Goal: Obtain resource: Obtain resource

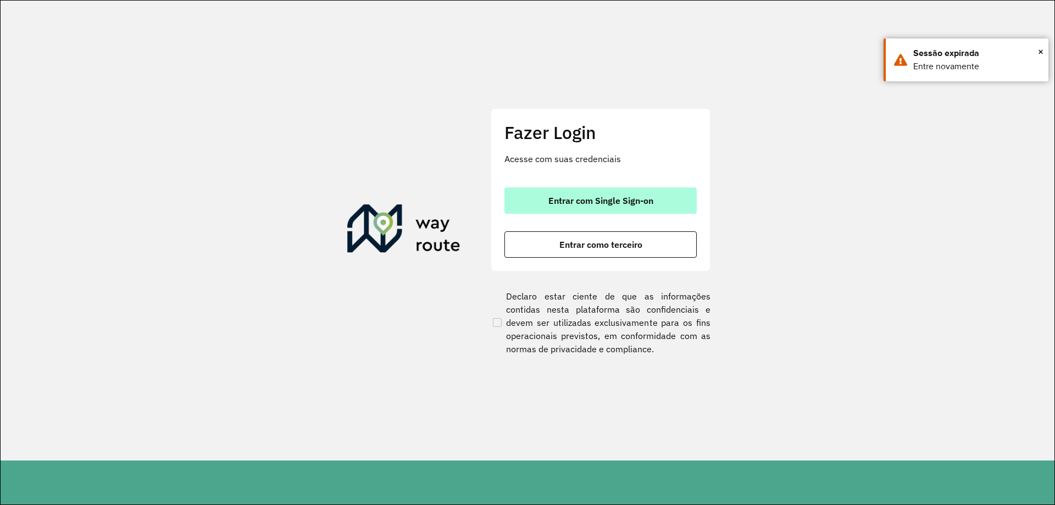
click at [639, 197] on span "Entrar com Single Sign-on" at bounding box center [601, 200] width 105 height 9
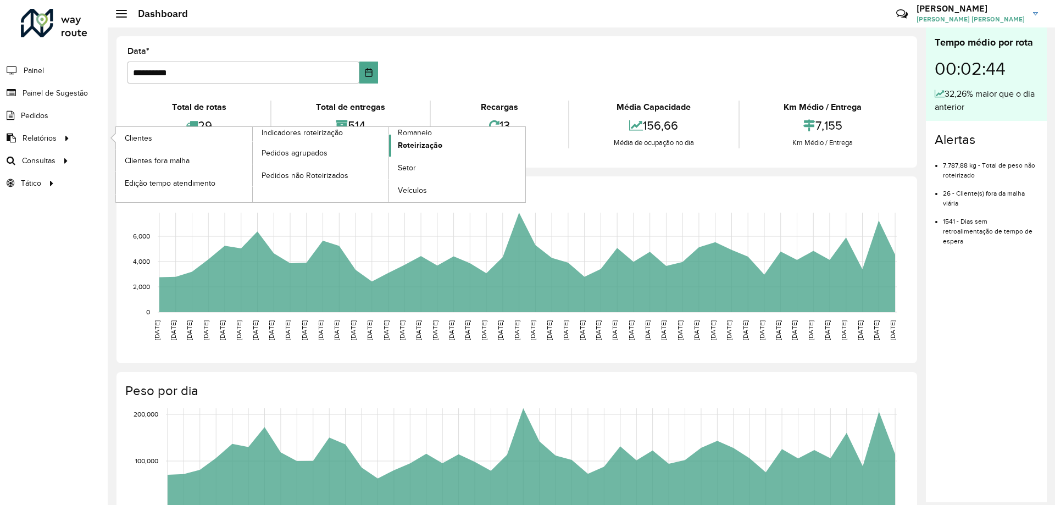
click at [428, 144] on span "Roteirização" at bounding box center [420, 146] width 45 height 12
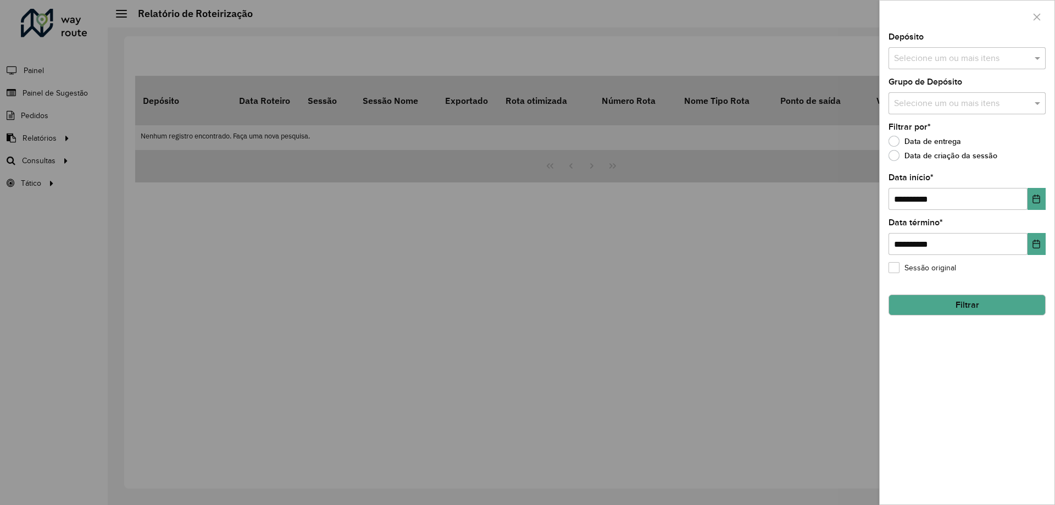
click at [930, 54] on input "text" at bounding box center [961, 58] width 141 height 13
click at [923, 115] on div "CDD [GEOGRAPHIC_DATA]" at bounding box center [967, 113] width 156 height 19
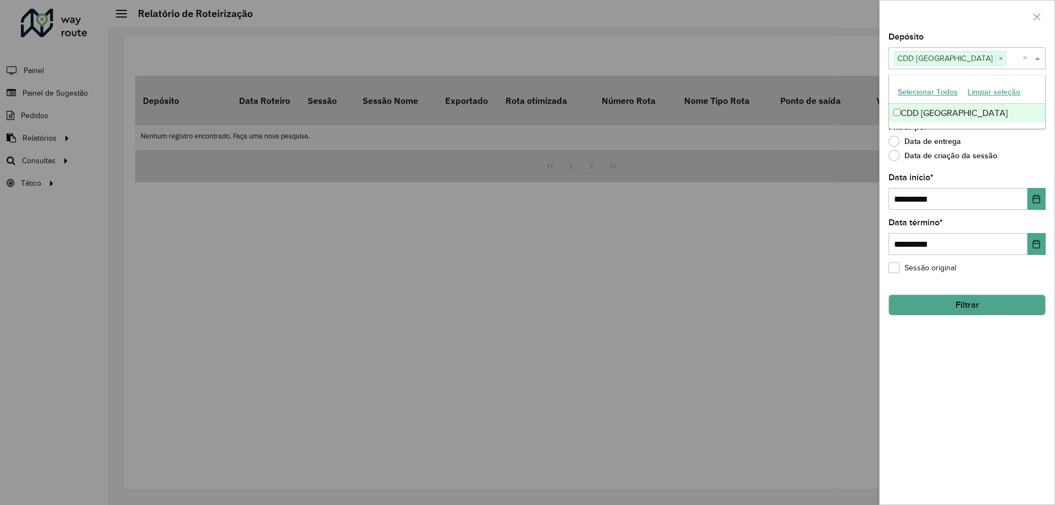
click at [1032, 141] on div "Data de entrega" at bounding box center [967, 143] width 157 height 13
click at [1009, 105] on input "text" at bounding box center [961, 103] width 141 height 13
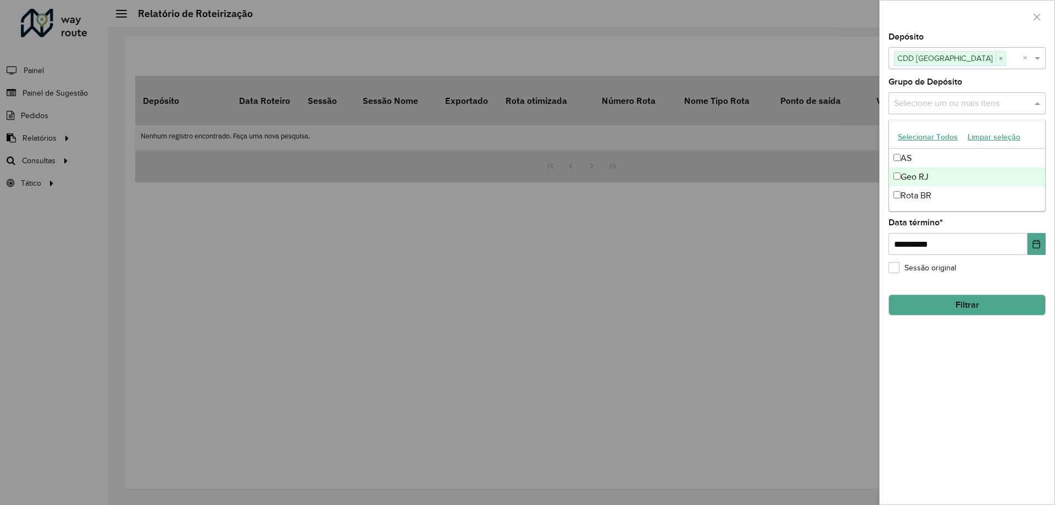
click at [936, 179] on div "Geo RJ" at bounding box center [967, 177] width 156 height 19
click at [1039, 108] on span at bounding box center [1039, 103] width 14 height 13
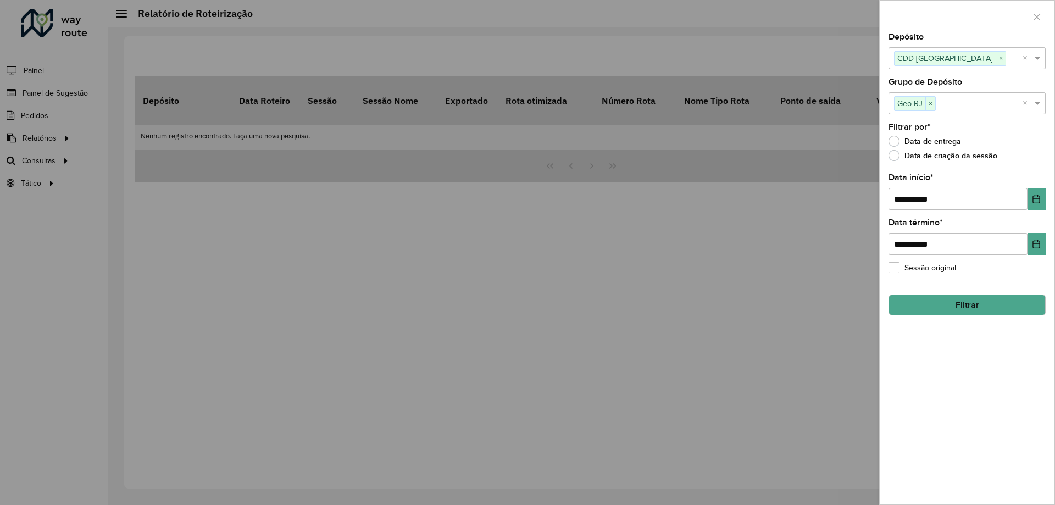
click at [973, 300] on button "Filtrar" at bounding box center [967, 305] width 157 height 21
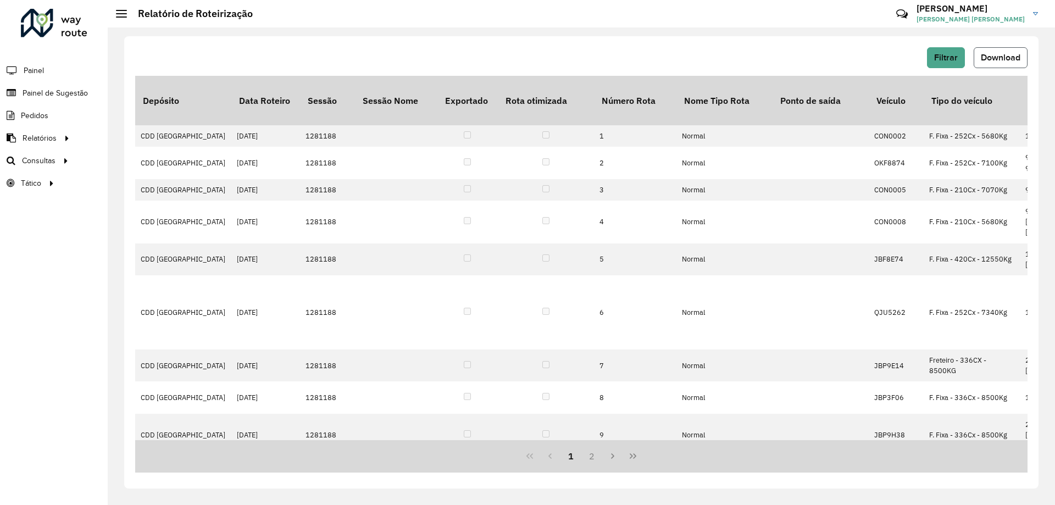
click at [1011, 56] on span "Download" at bounding box center [1001, 57] width 40 height 9
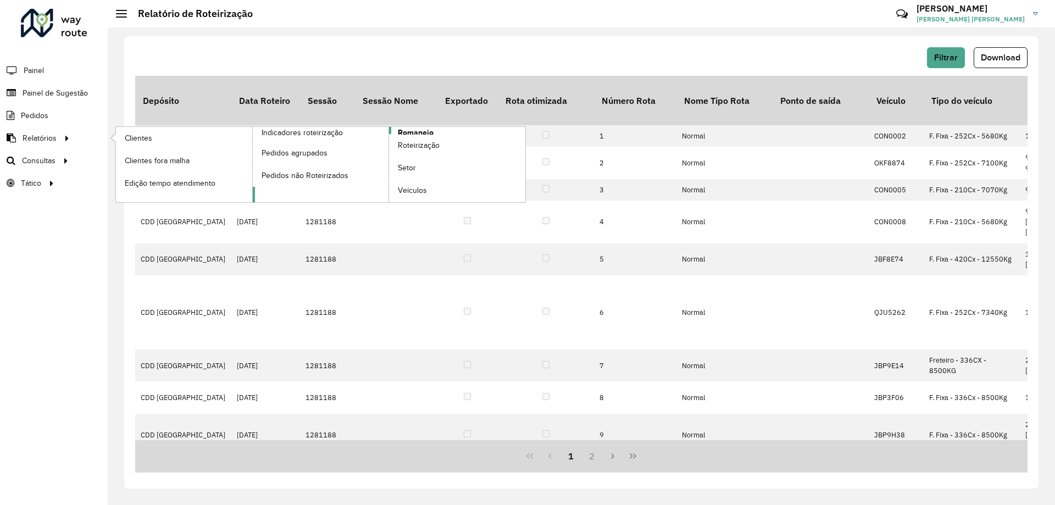
click at [444, 128] on link "Romaneio" at bounding box center [389, 164] width 273 height 75
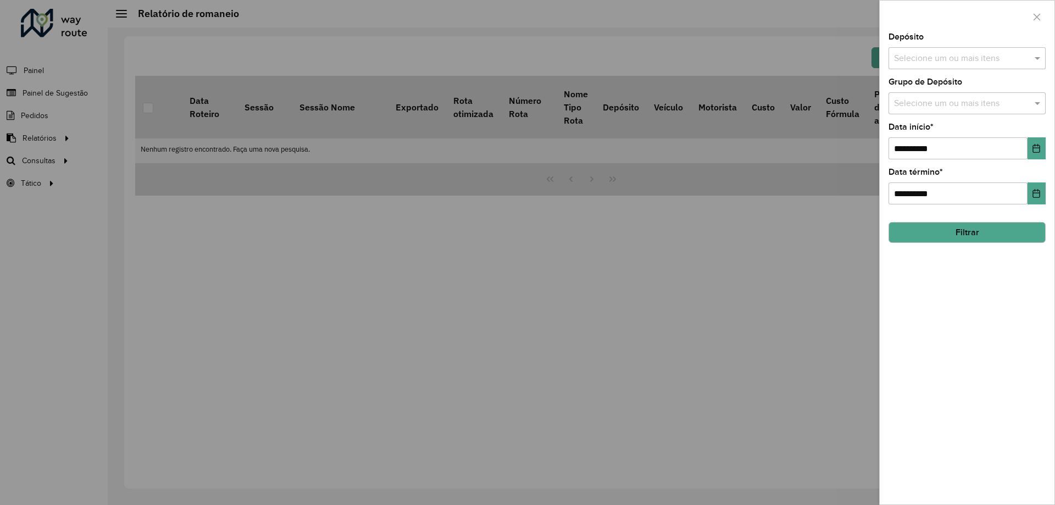
click at [937, 56] on input "text" at bounding box center [961, 58] width 141 height 13
click at [928, 113] on div "CDD [GEOGRAPHIC_DATA]" at bounding box center [967, 113] width 156 height 19
click at [1038, 62] on span at bounding box center [1039, 58] width 14 height 13
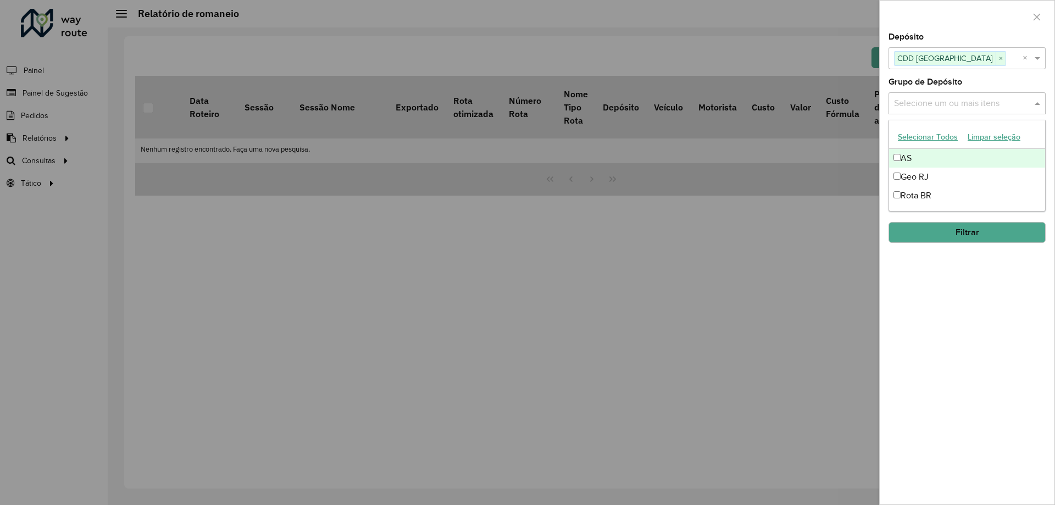
click at [1014, 104] on input "text" at bounding box center [961, 103] width 141 height 13
click at [934, 180] on div "Geo RJ" at bounding box center [967, 177] width 156 height 19
click at [1043, 101] on span at bounding box center [1039, 103] width 14 height 13
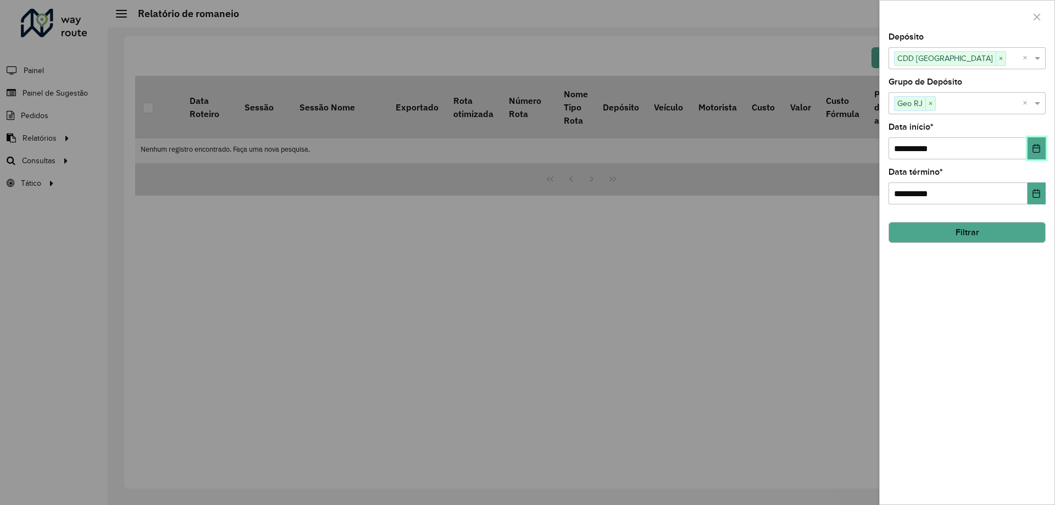
click at [1037, 148] on icon "Choose Date" at bounding box center [1036, 148] width 7 height 9
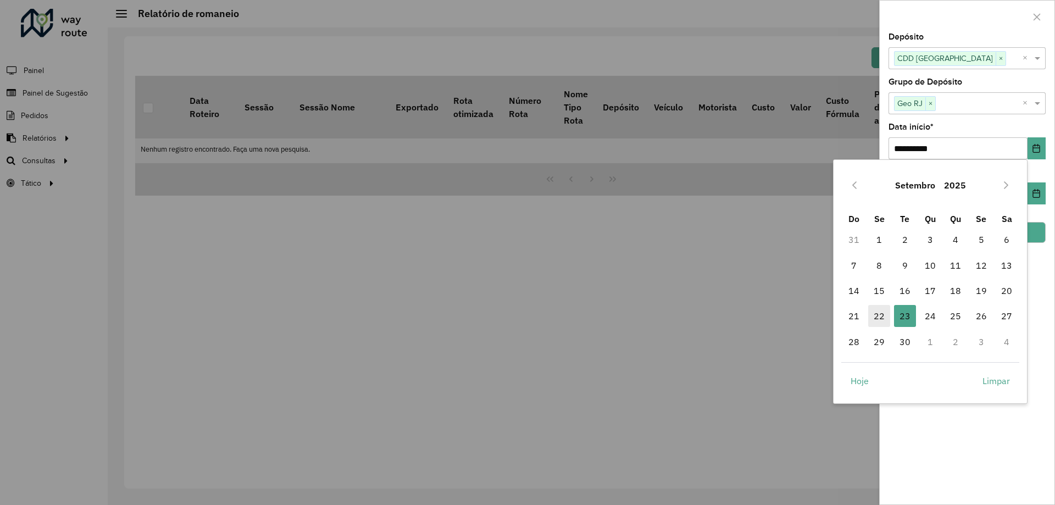
click at [880, 313] on span "22" at bounding box center [879, 316] width 22 height 22
type input "**********"
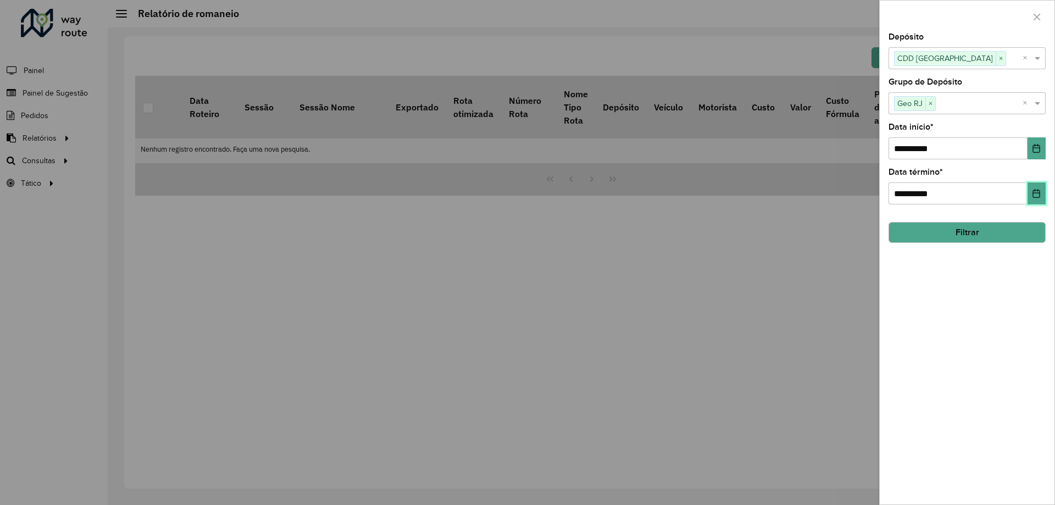
click at [1035, 190] on icon "Choose Date" at bounding box center [1036, 193] width 7 height 9
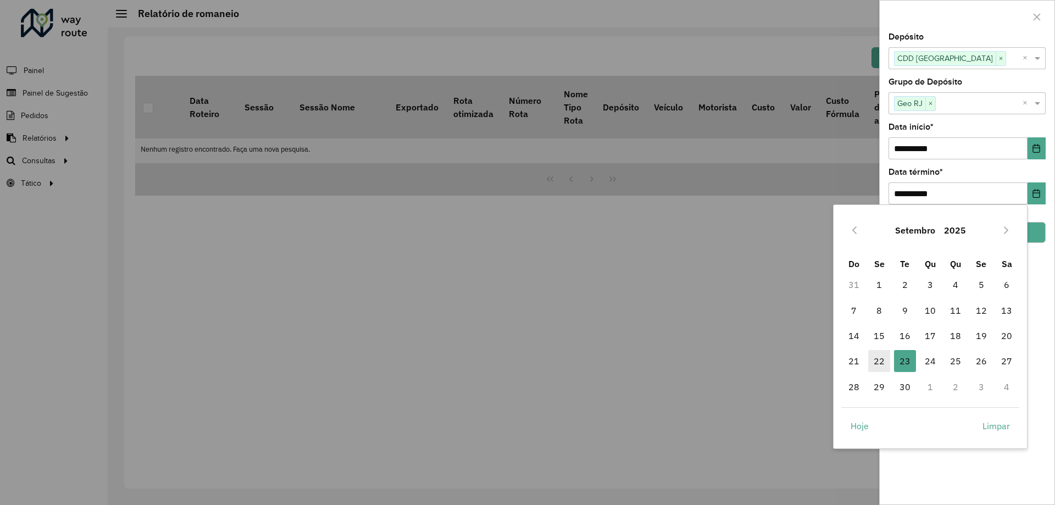
click at [873, 357] on span "22" at bounding box center [879, 361] width 22 height 22
type input "**********"
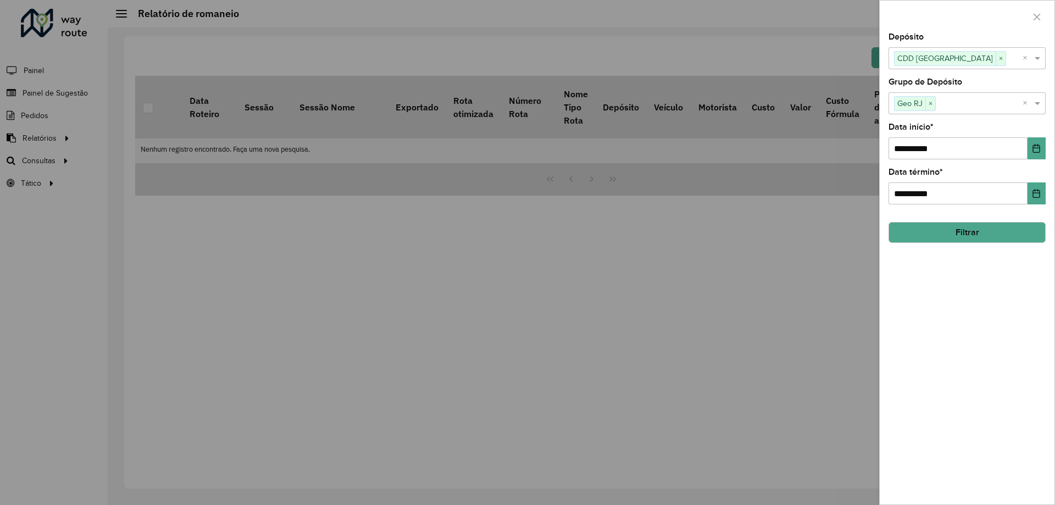
click at [966, 228] on button "Filtrar" at bounding box center [967, 232] width 157 height 21
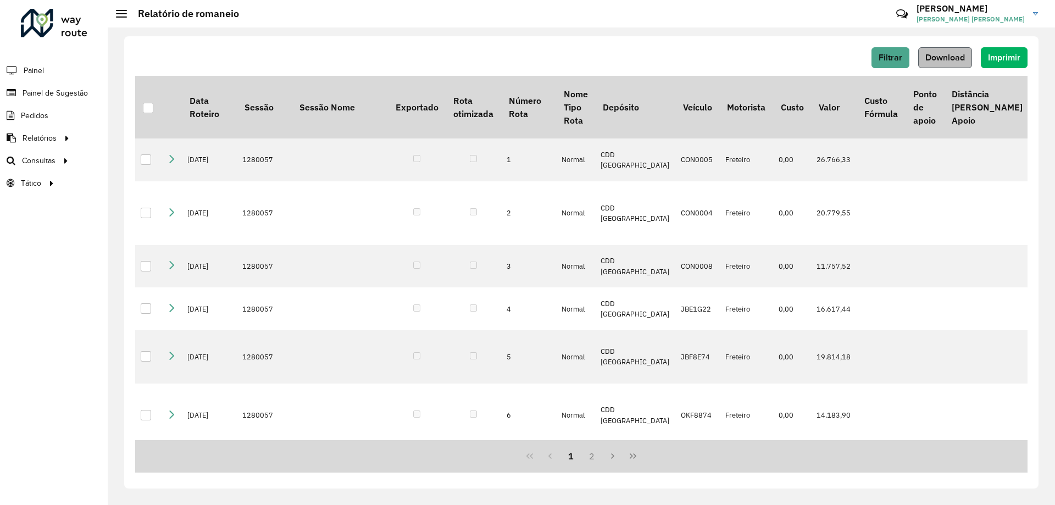
drag, startPoint x: 945, startPoint y: 69, endPoint x: 940, endPoint y: 63, distance: 7.8
click at [941, 64] on div "Filtrar Download Imprimir" at bounding box center [581, 61] width 893 height 29
click at [940, 63] on button "Download" at bounding box center [945, 57] width 54 height 21
